Goal: Transaction & Acquisition: Book appointment/travel/reservation

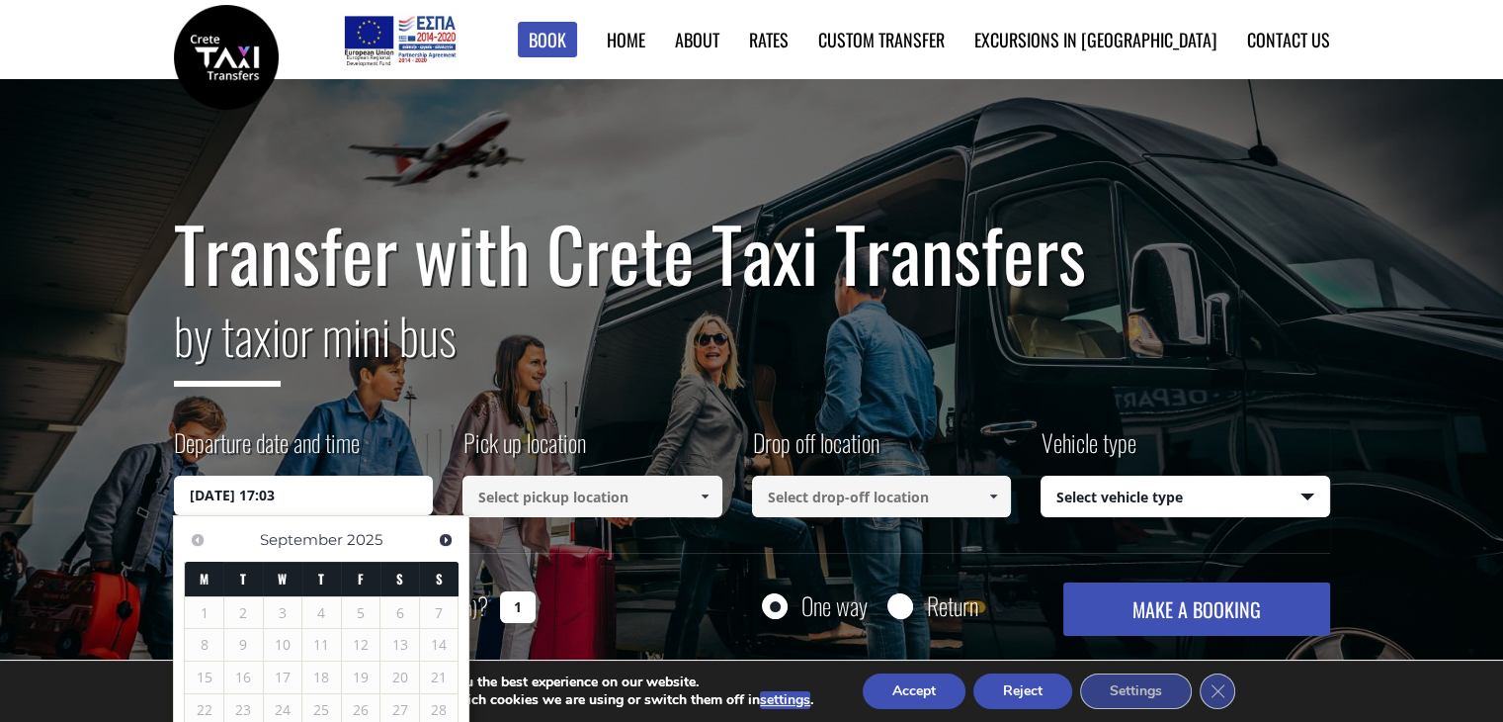
drag, startPoint x: 329, startPoint y: 485, endPoint x: 168, endPoint y: 470, distance: 161.9
click at [168, 470] on div "Transfer with Crete Taxi Transfers by taxi or mini bus Departure date and time …" at bounding box center [751, 435] width 1503 height 712
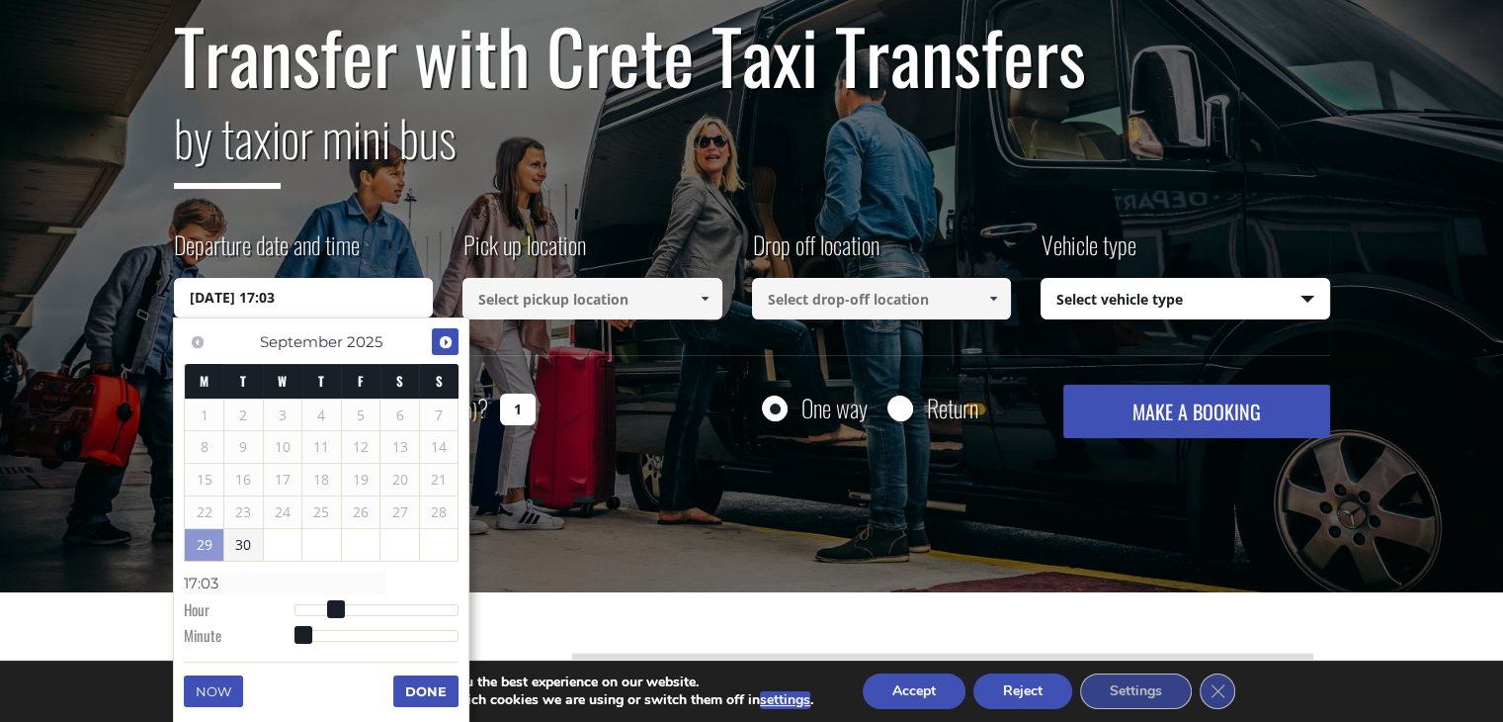
click at [439, 340] on span "Next" at bounding box center [446, 342] width 16 height 16
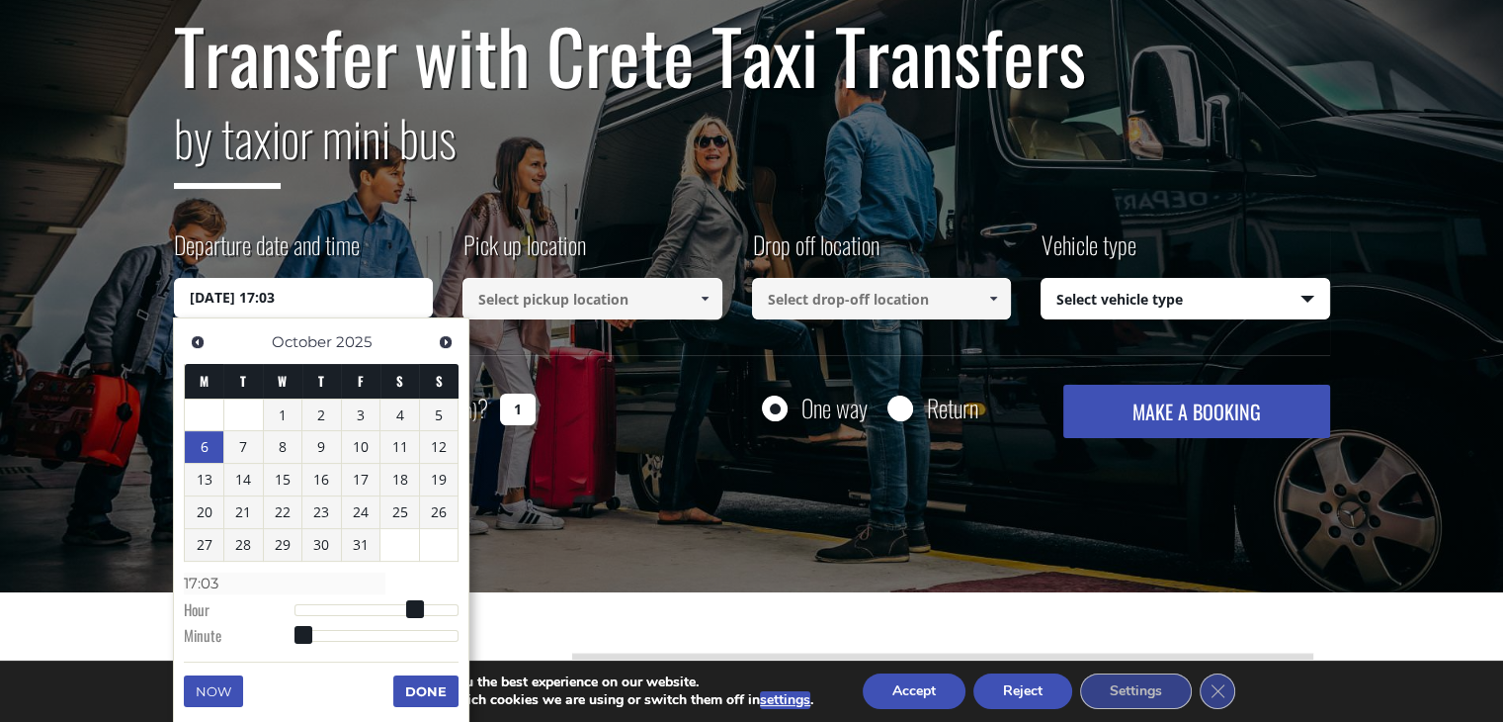
click at [205, 448] on link "6" at bounding box center [204, 447] width 39 height 32
type input "[DATE] 00:00"
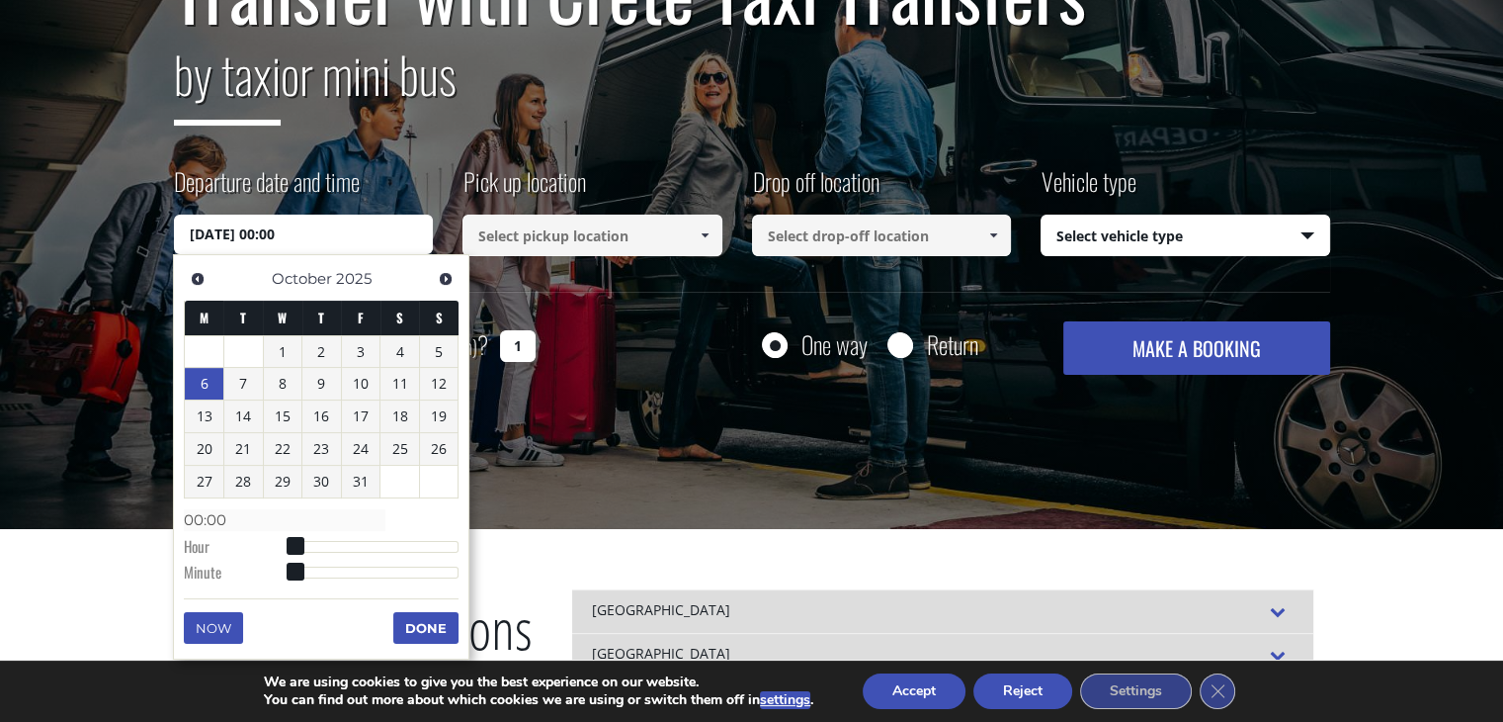
scroll to position [297, 0]
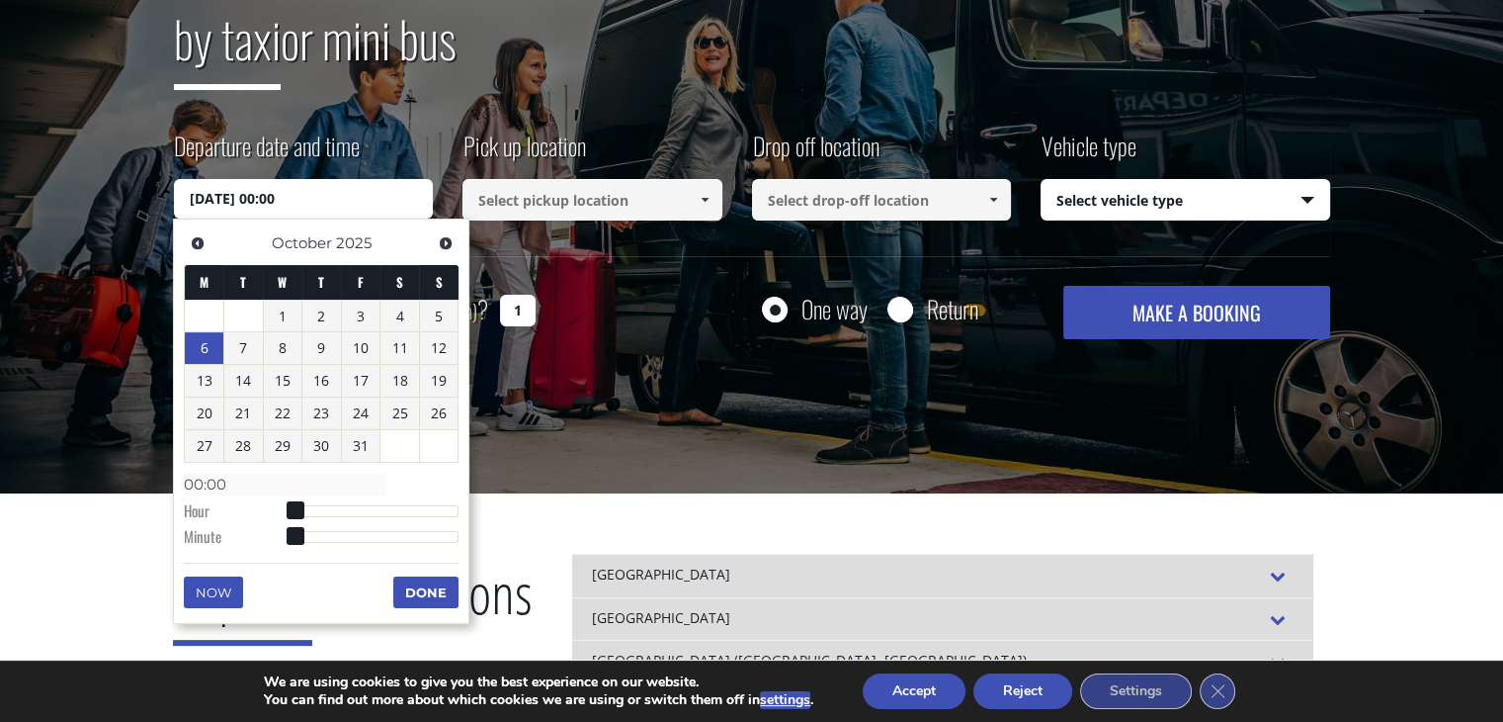
click at [420, 592] on button "Done" at bounding box center [425, 592] width 65 height 32
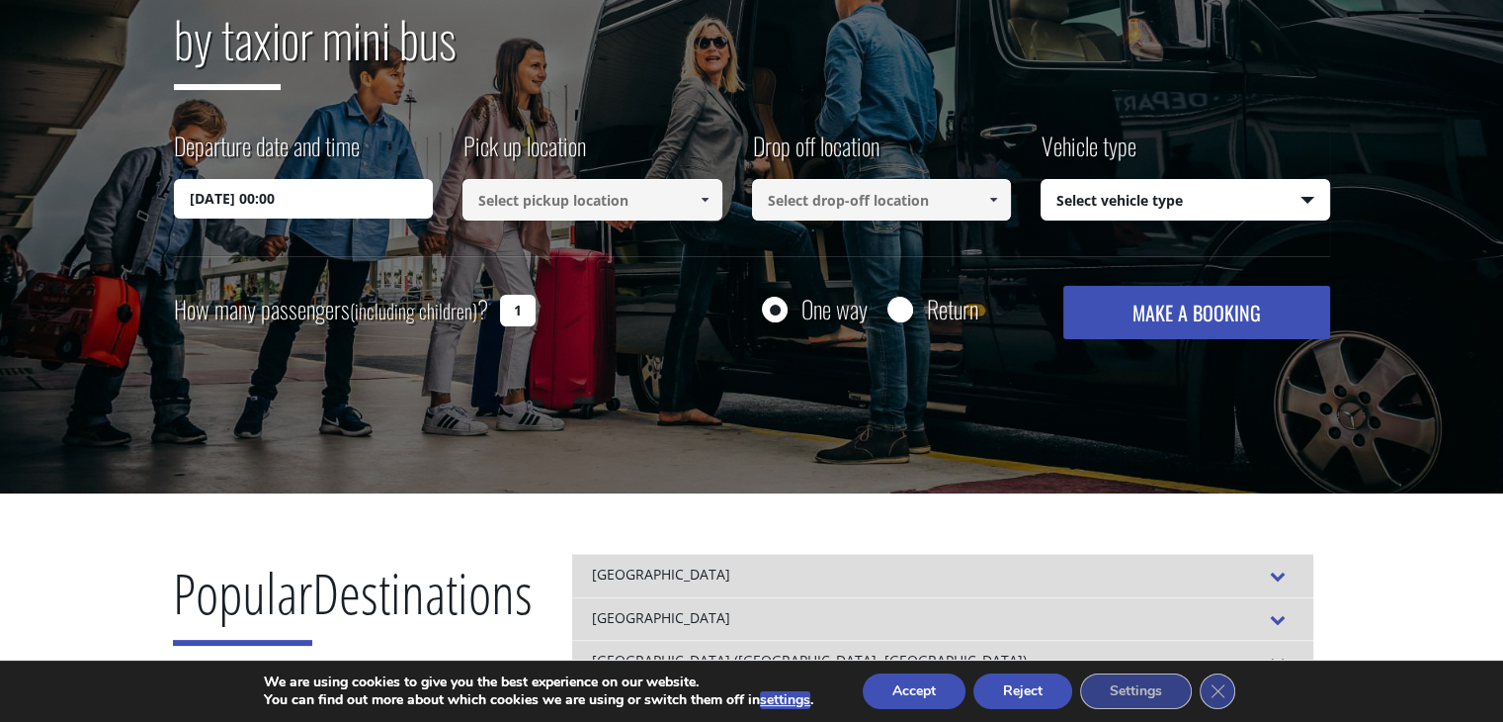
click at [710, 203] on span at bounding box center [705, 200] width 16 height 16
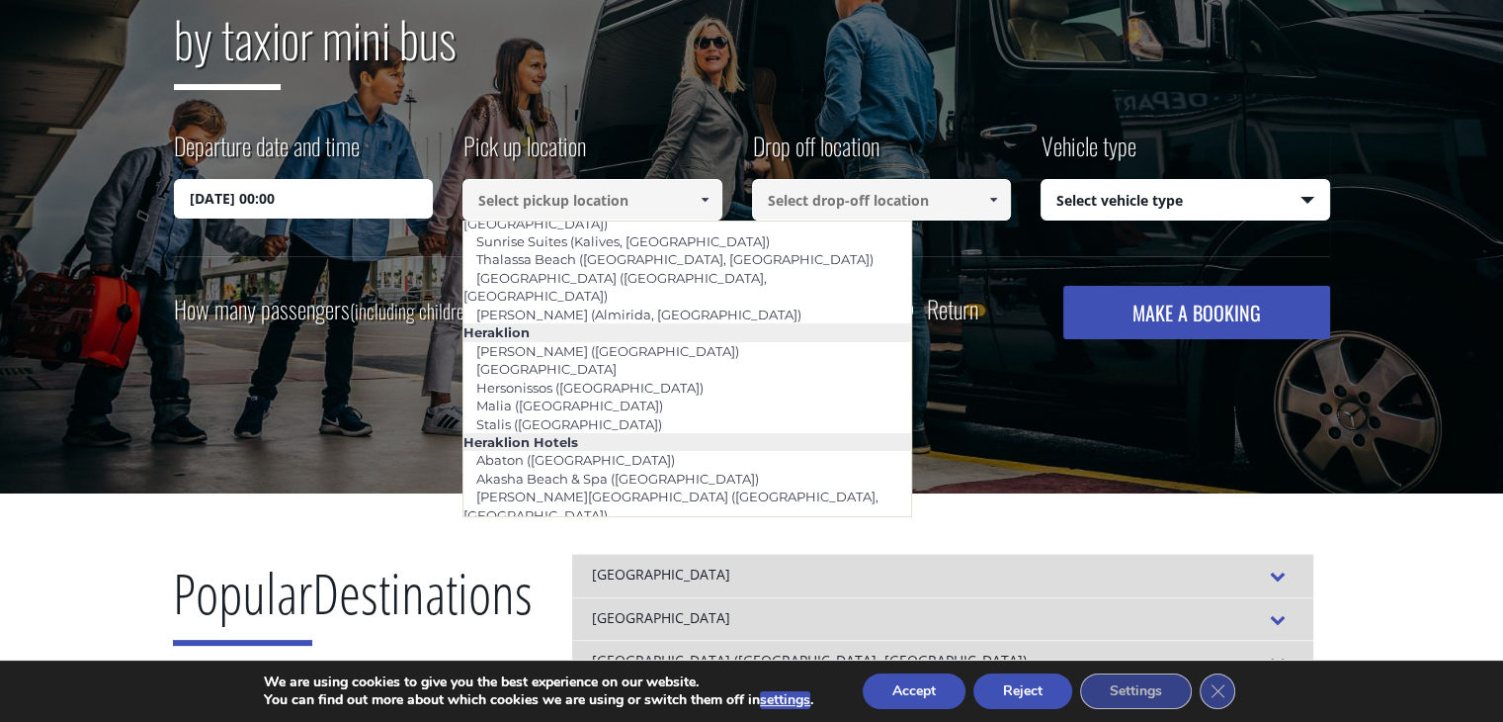
scroll to position [1585, 0]
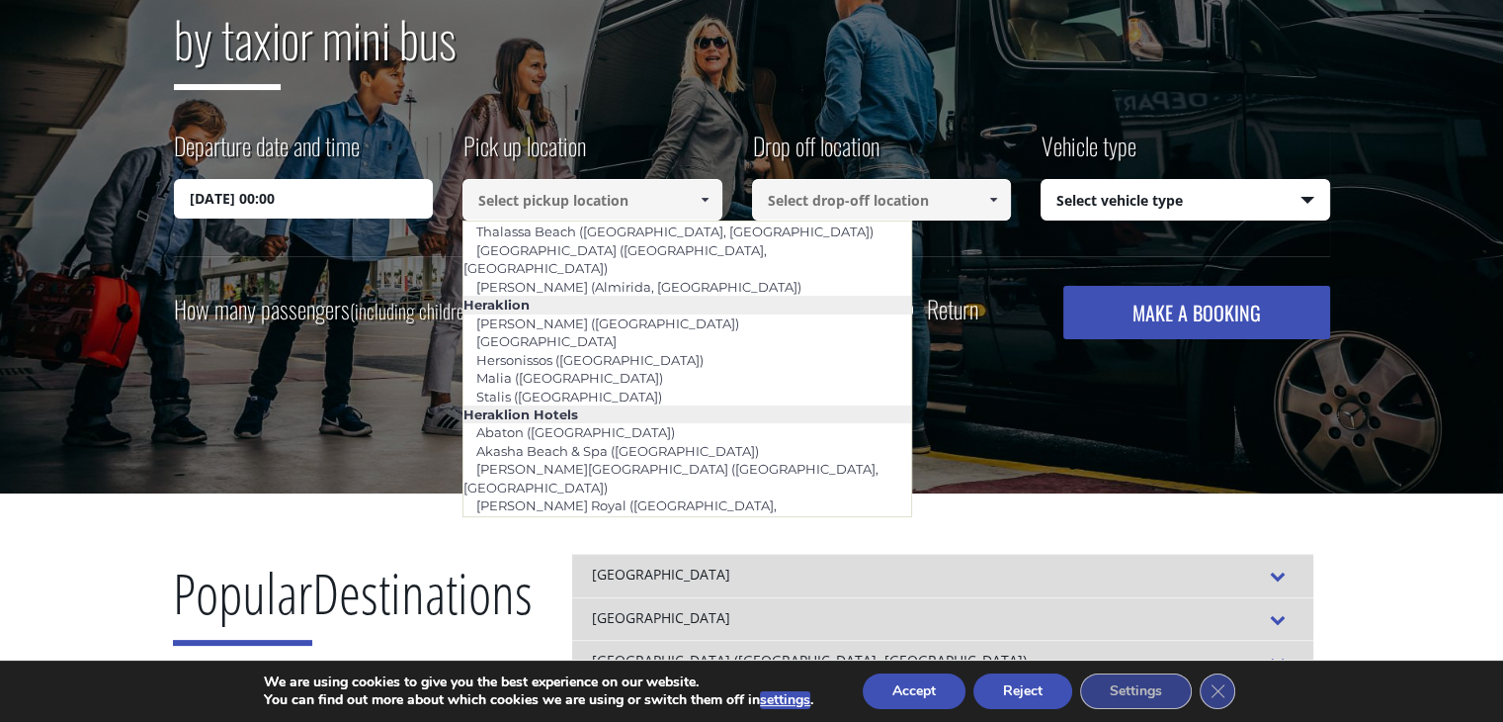
click at [999, 203] on span at bounding box center [993, 200] width 16 height 16
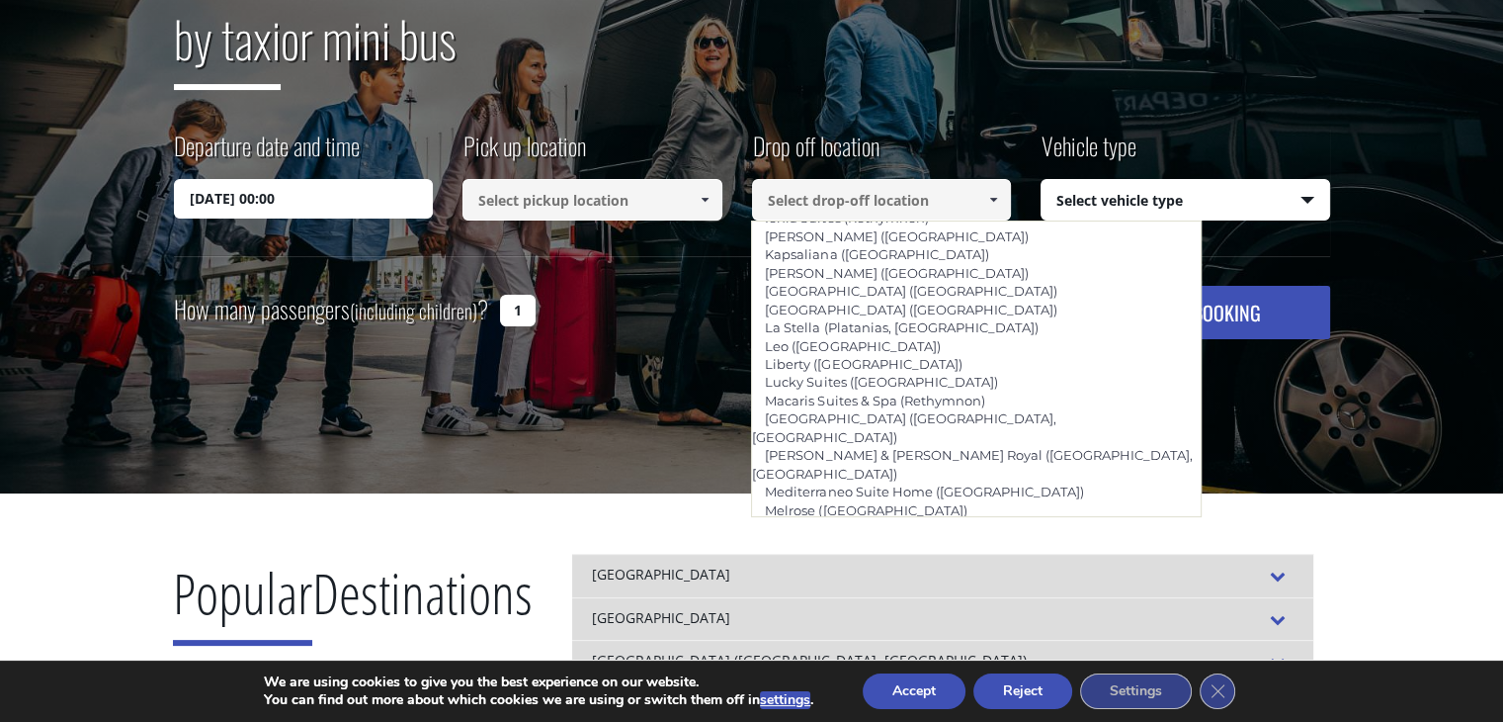
scroll to position [4392, 0]
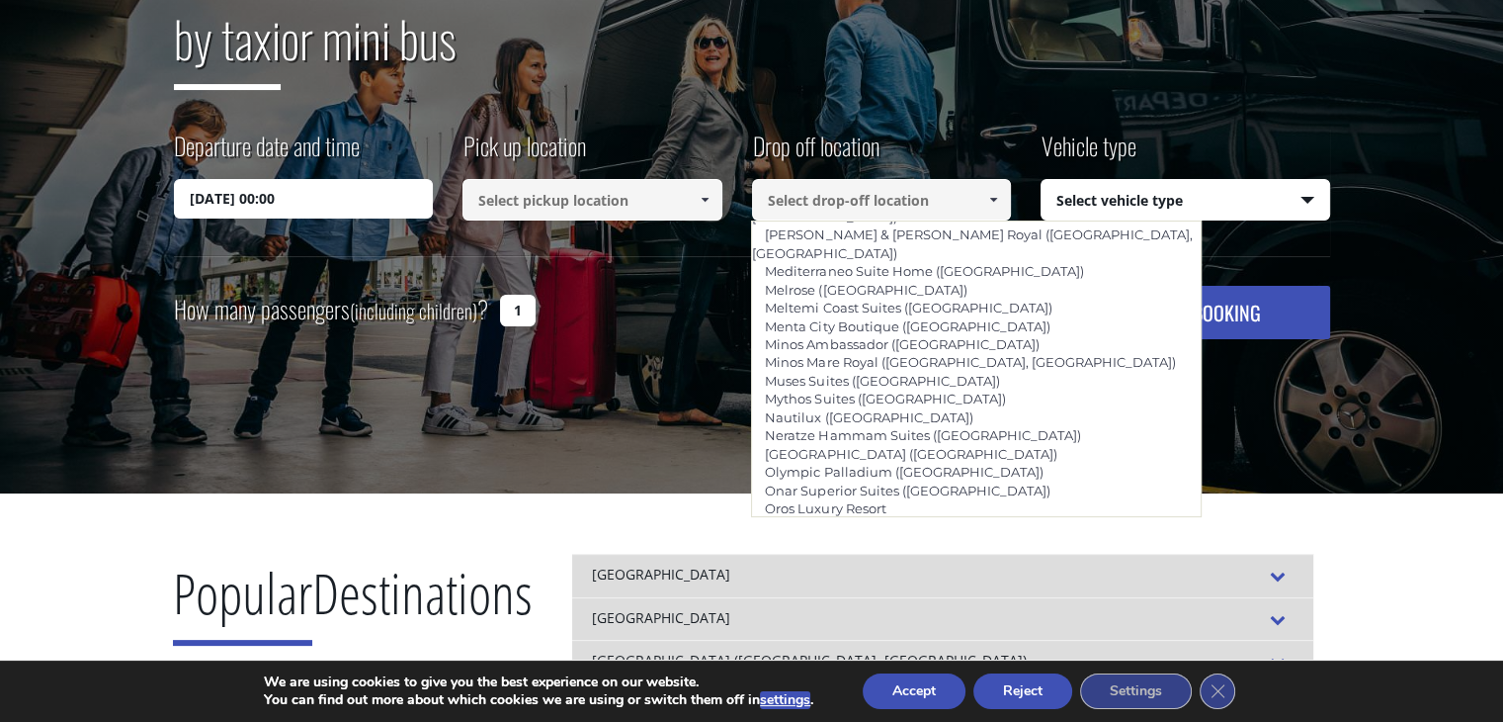
click at [1308, 198] on select "Select vehicle type Taxi (4 passengers) Mercedes E Class Mini Van (7 passengers…" at bounding box center [1186, 201] width 288 height 42
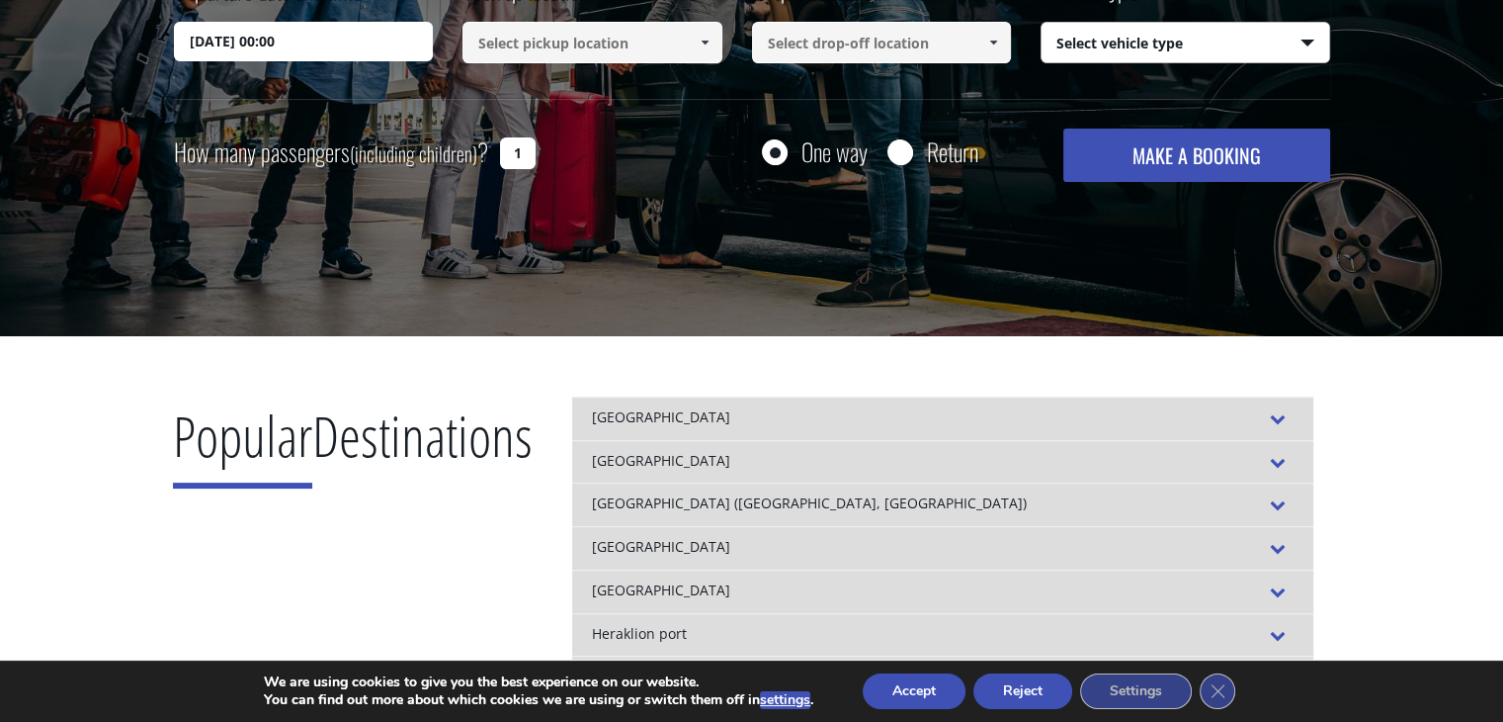
scroll to position [593, 0]
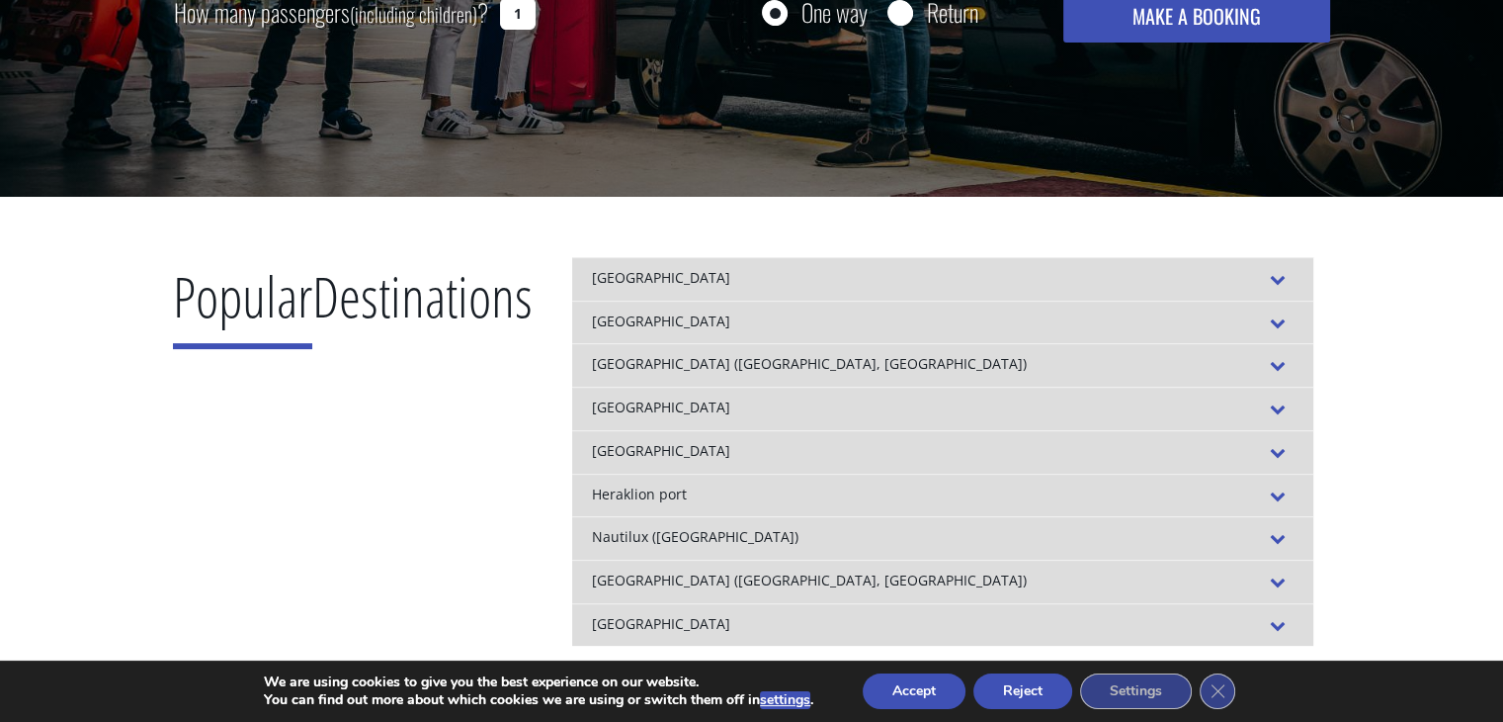
click at [760, 286] on div "[GEOGRAPHIC_DATA]" at bounding box center [942, 278] width 741 height 43
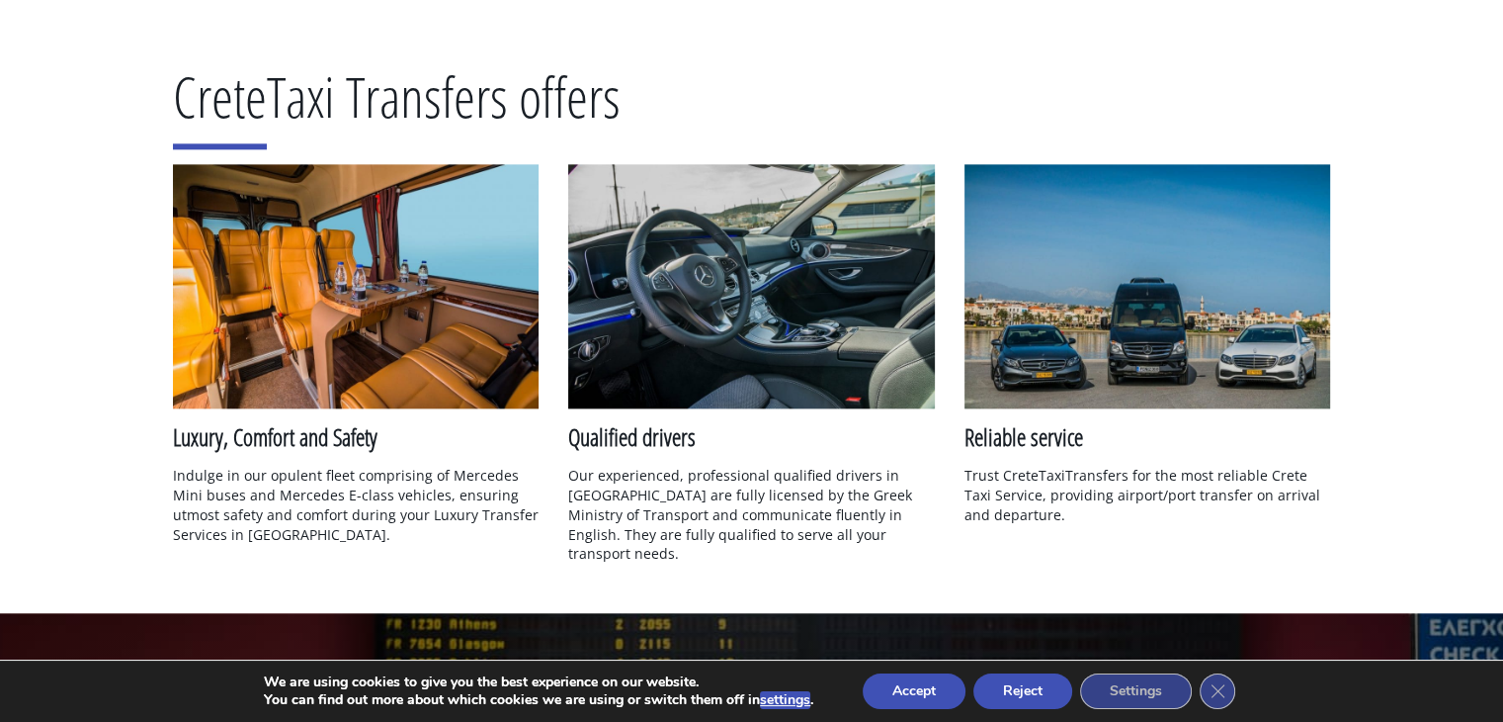
scroll to position [2768, 0]
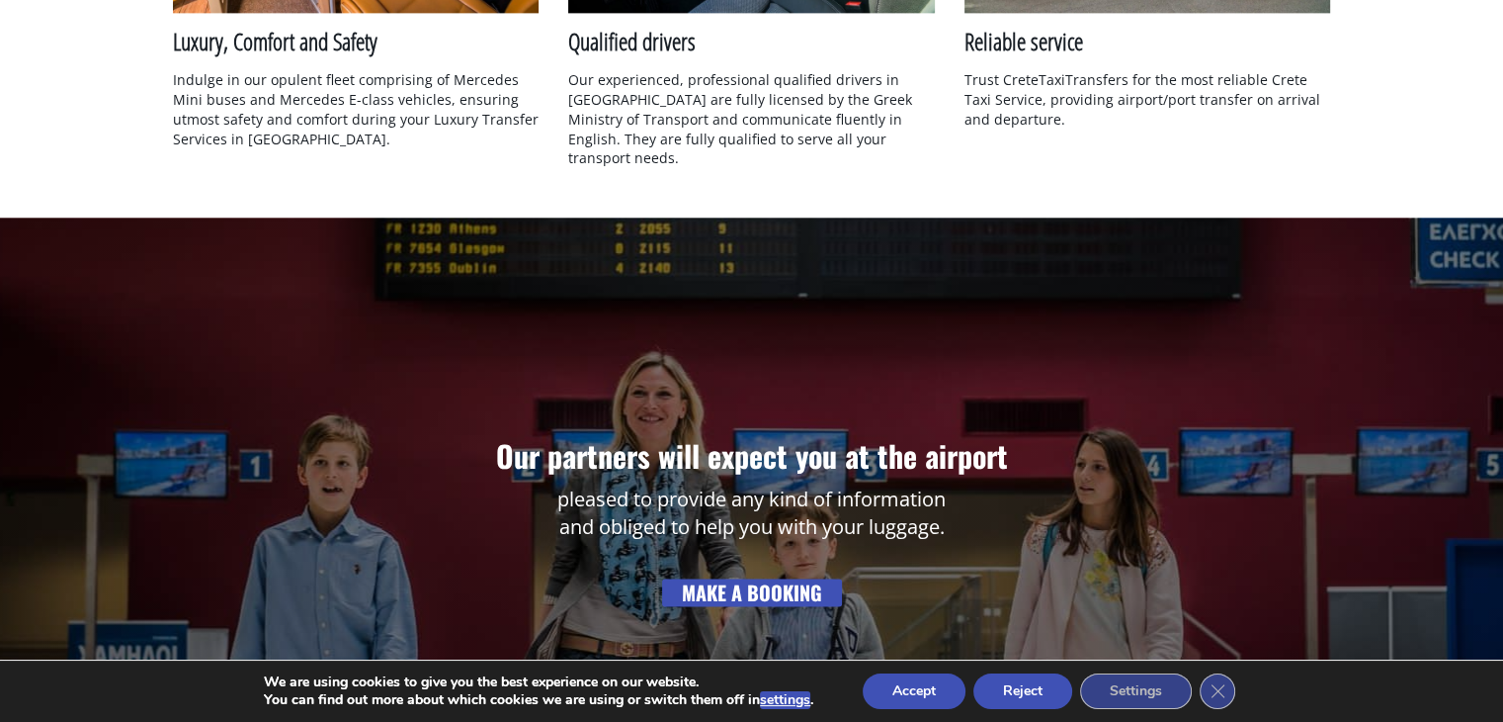
click at [751, 578] on link "MAKE A BOOKING" at bounding box center [752, 592] width 180 height 28
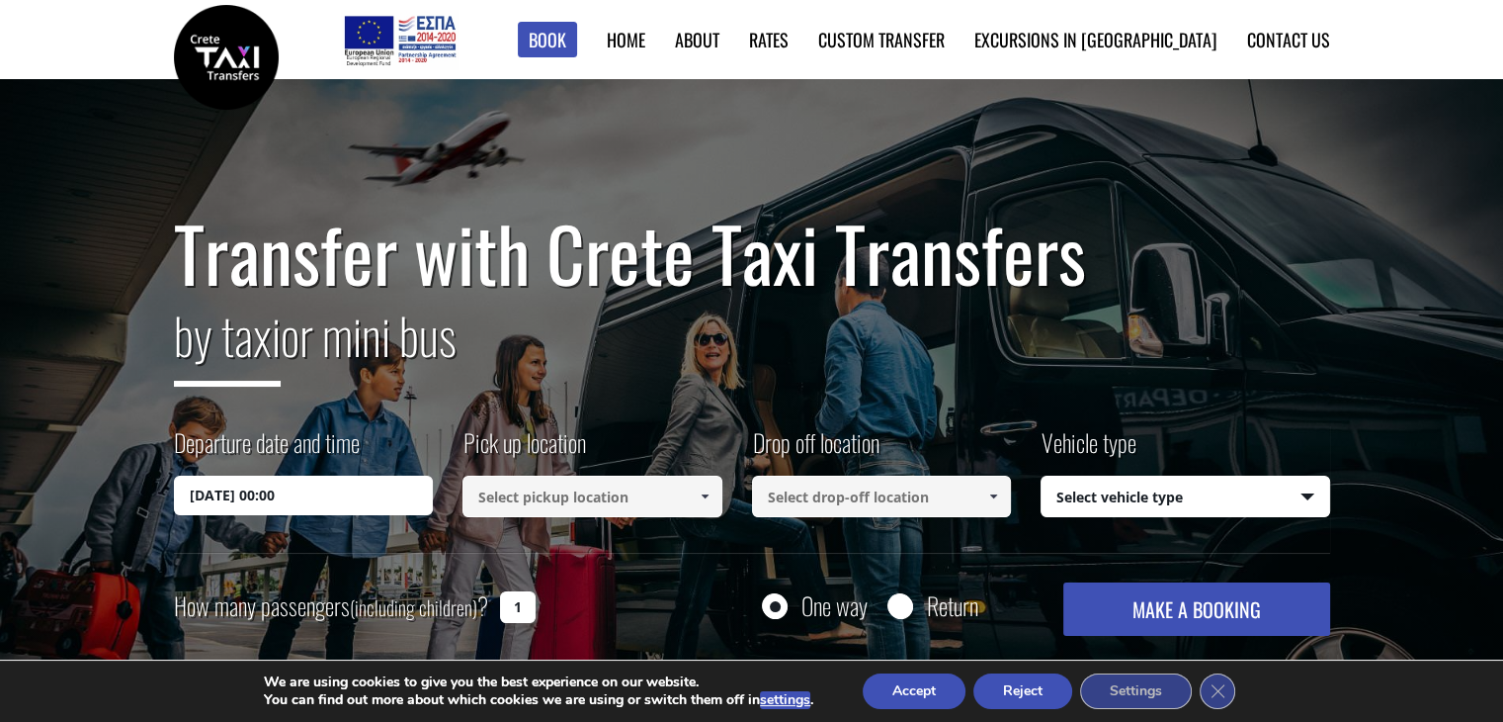
click at [626, 489] on input at bounding box center [593, 496] width 260 height 42
type input "KALAMAKI MARE CHANIA"
click at [898, 516] on input at bounding box center [882, 496] width 260 height 42
drag, startPoint x: 926, startPoint y: 493, endPoint x: 767, endPoint y: 475, distance: 160.1
click at [767, 475] on input at bounding box center [882, 496] width 260 height 42
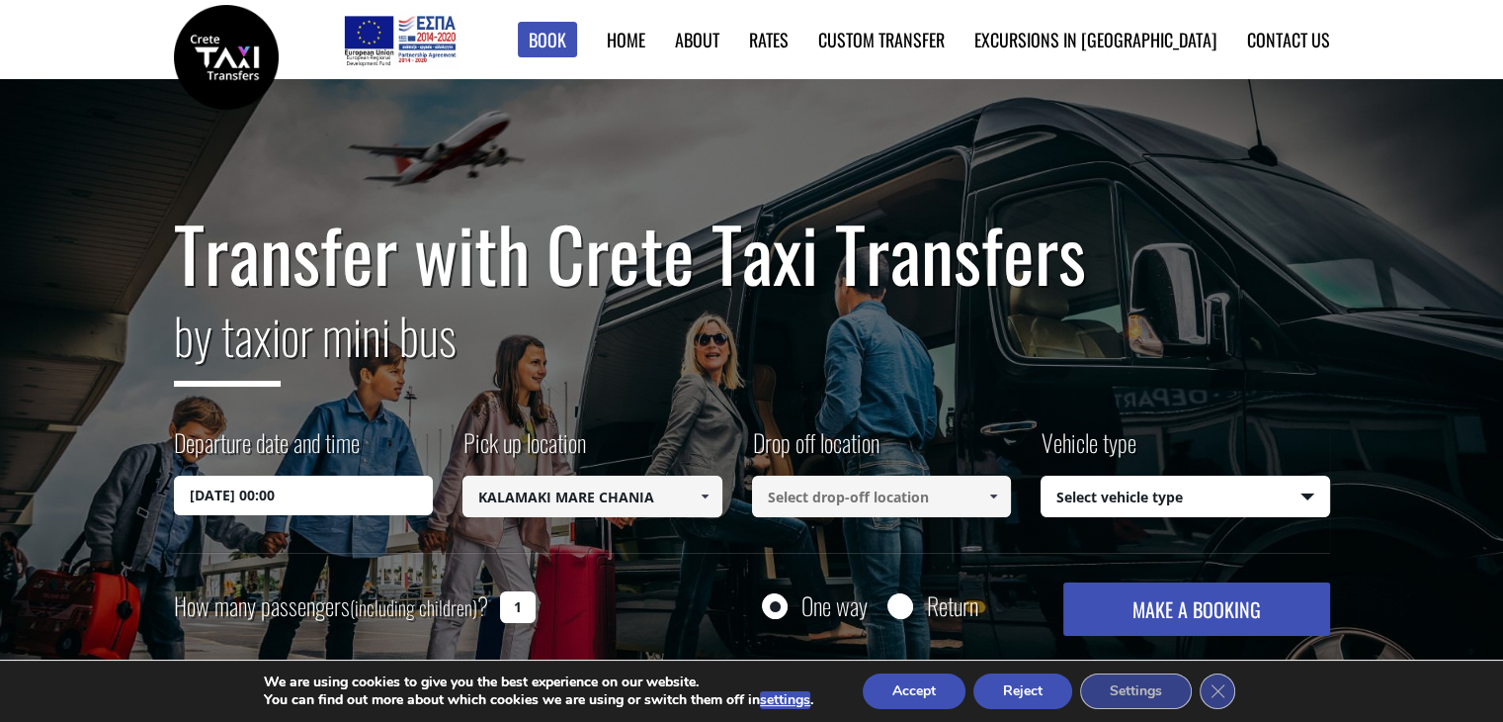
drag, startPoint x: 768, startPoint y: 495, endPoint x: 956, endPoint y: 497, distance: 187.8
click at [956, 497] on input at bounding box center [882, 496] width 260 height 42
drag, startPoint x: 936, startPoint y: 499, endPoint x: 885, endPoint y: 491, distance: 52.0
click at [885, 491] on input at bounding box center [882, 496] width 260 height 42
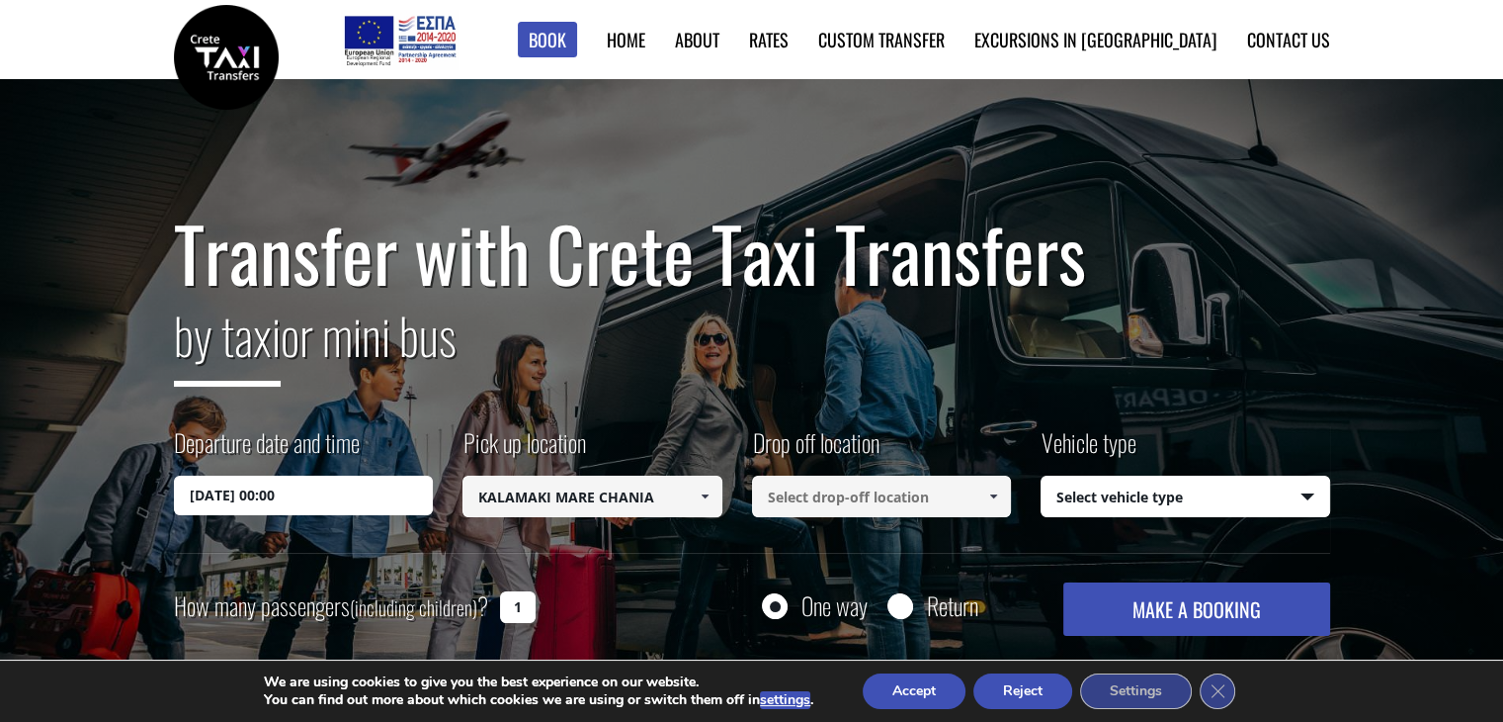
click at [876, 491] on input at bounding box center [882, 496] width 260 height 42
drag, startPoint x: 834, startPoint y: 494, endPoint x: 755, endPoint y: 489, distance: 79.2
click at [755, 489] on input "HOSPITAL HERAKLEION" at bounding box center [882, 496] width 260 height 42
drag, startPoint x: 933, startPoint y: 493, endPoint x: 839, endPoint y: 483, distance: 94.4
click at [839, 483] on input "HOSPITAL HERAKLEION" at bounding box center [882, 496] width 260 height 42
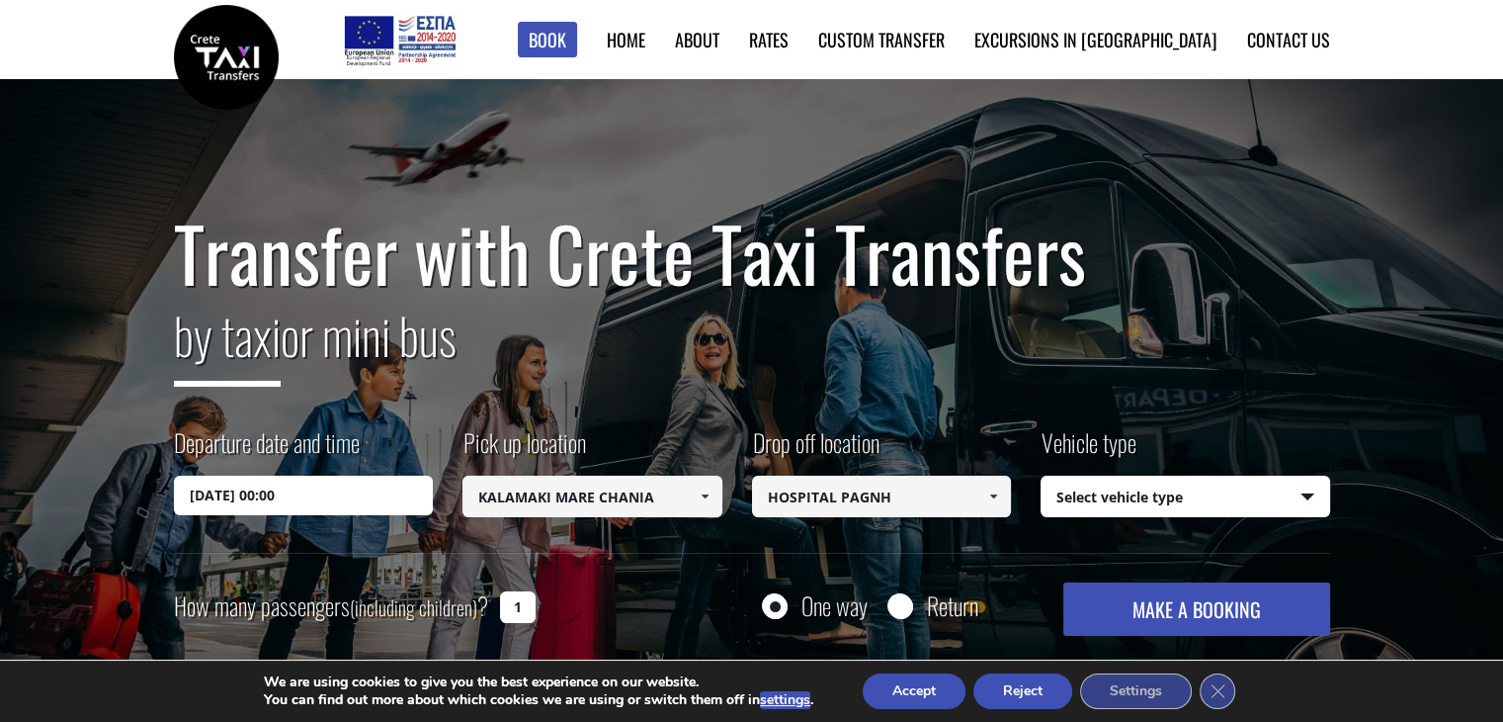
type input "HOSPITAL PAGNH"
click at [777, 604] on input "One way" at bounding box center [774, 607] width 25 height 25
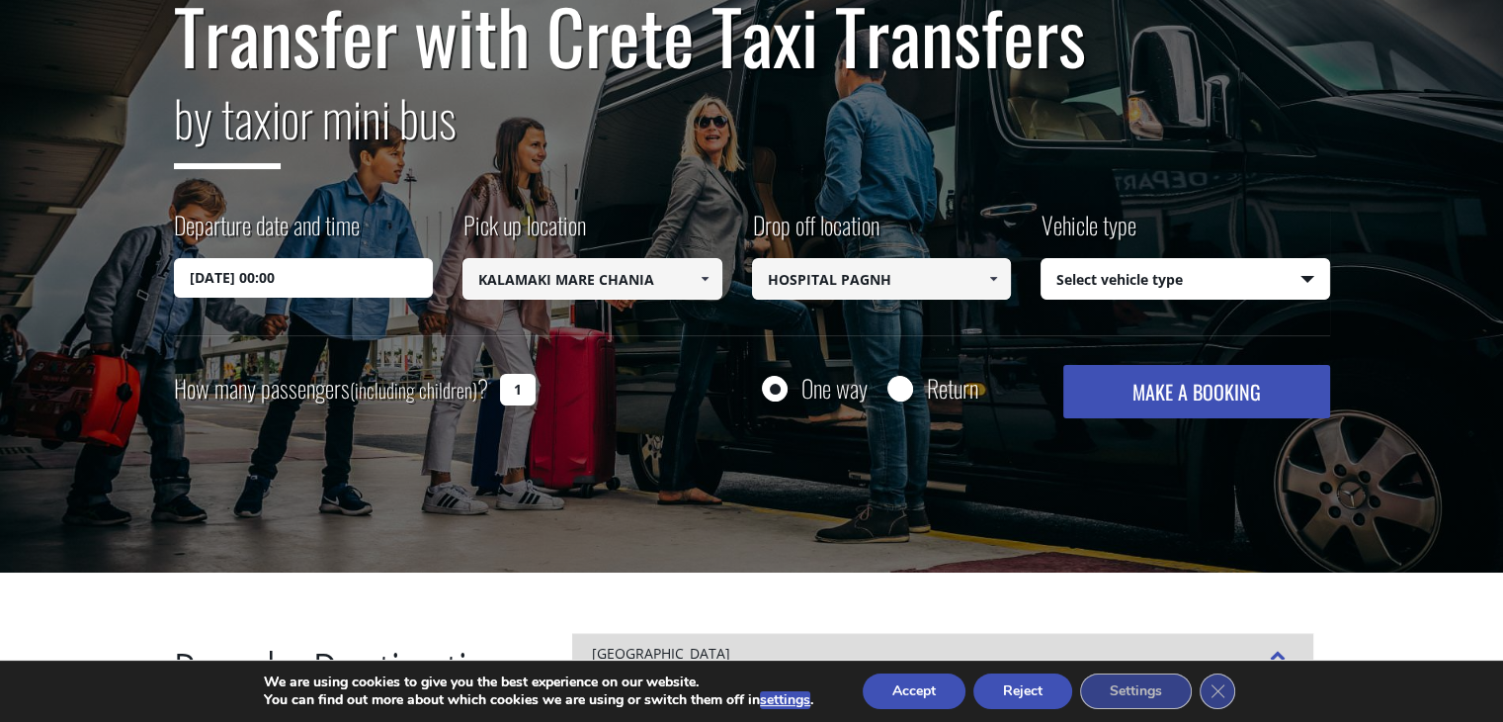
scroll to position [297, 0]
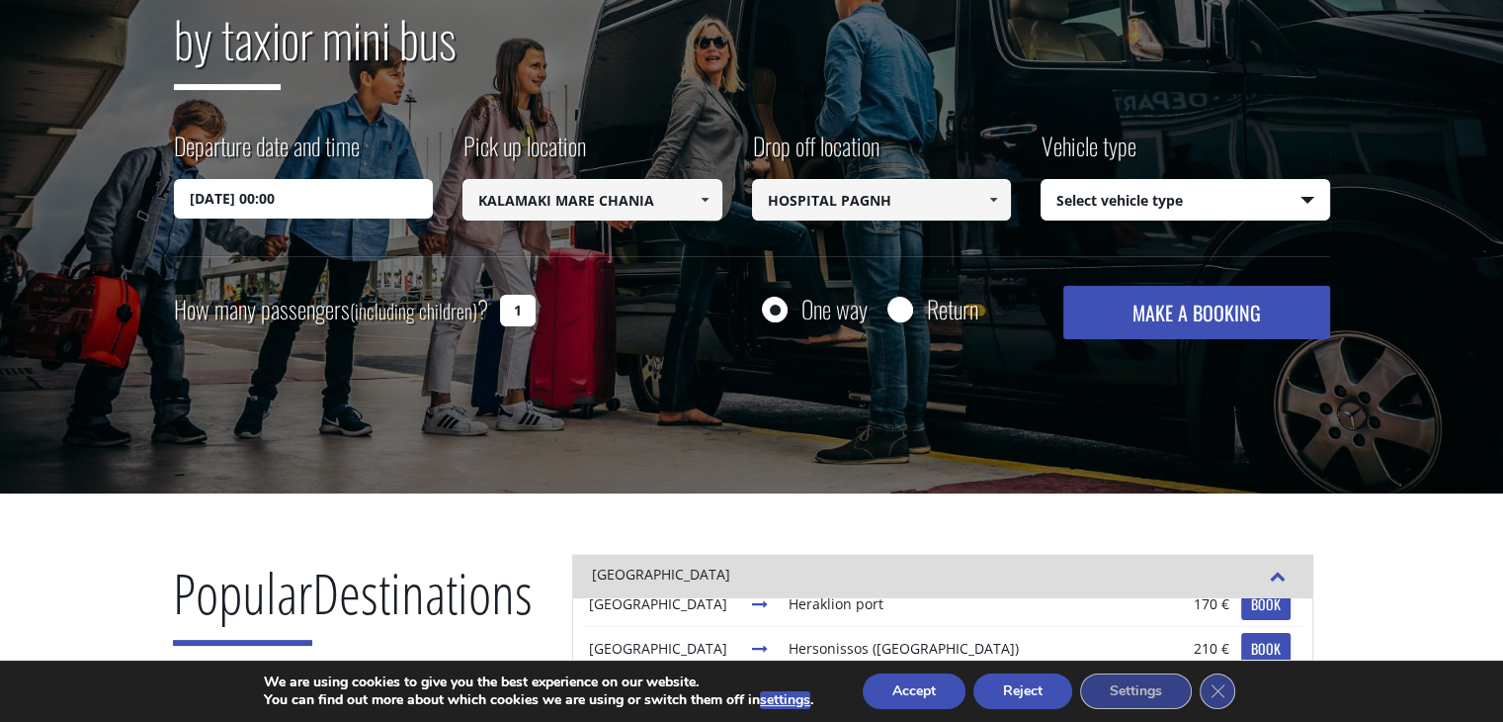
click at [1221, 318] on button "MAKE A BOOKING" at bounding box center [1197, 312] width 266 height 53
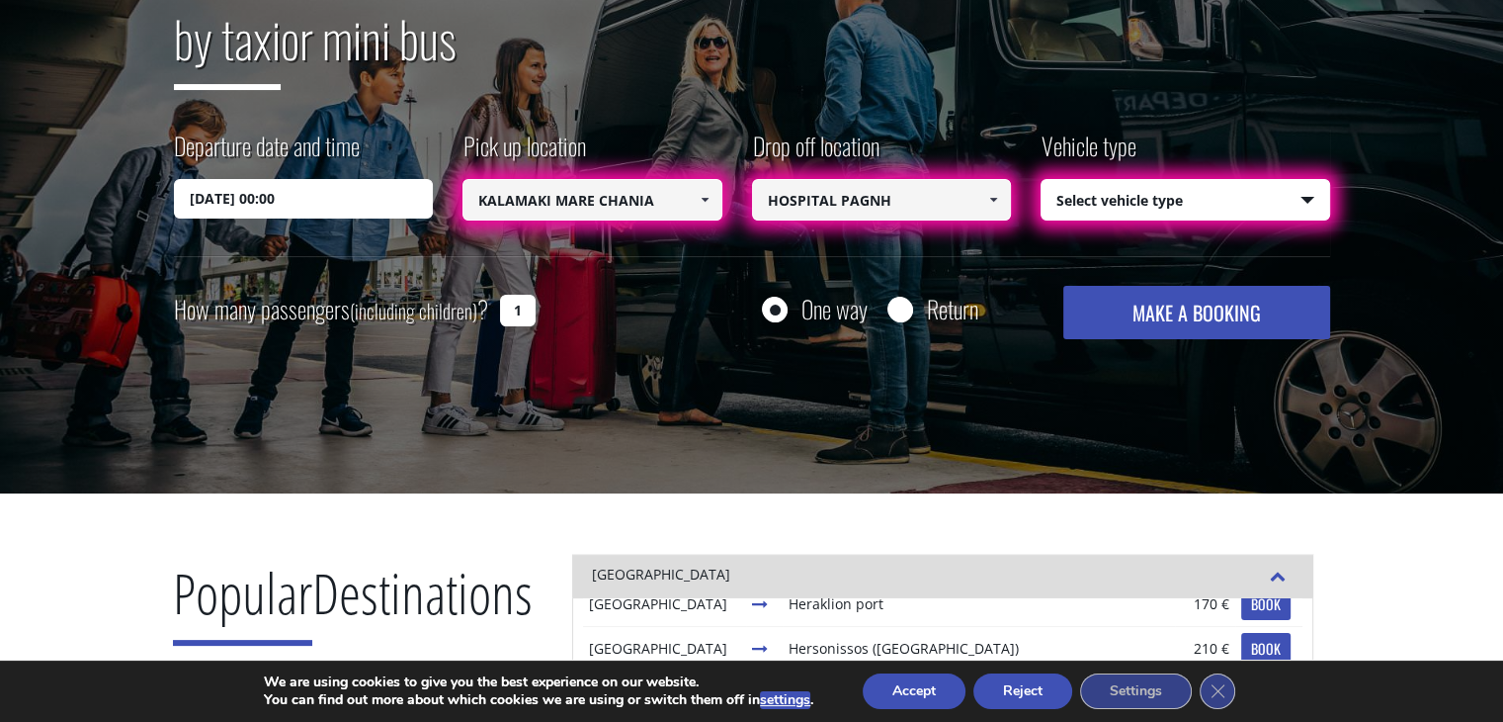
scroll to position [2768, 0]
